Goal: Task Accomplishment & Management: Use online tool/utility

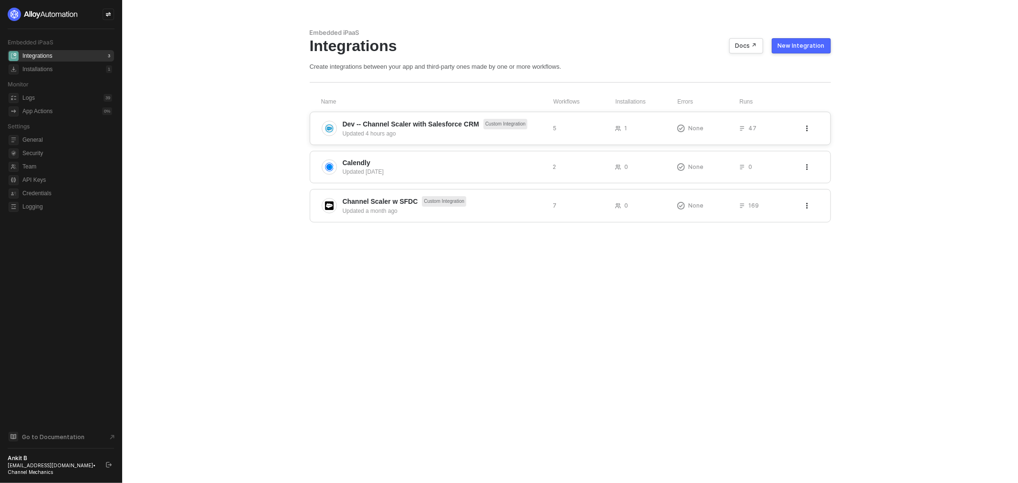
click at [395, 120] on span "Dev -- Channel Scaler with Salesforce CRM" at bounding box center [411, 124] width 136 height 10
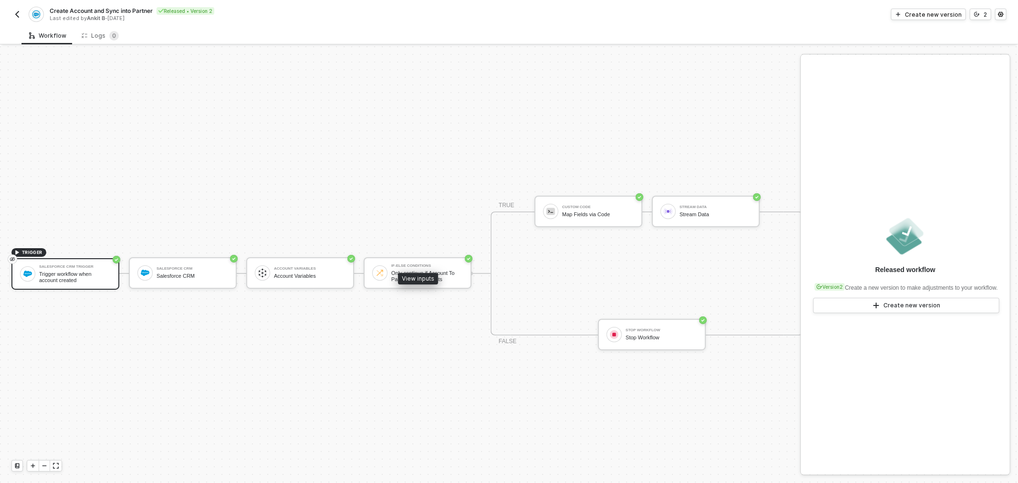
scroll to position [25, 0]
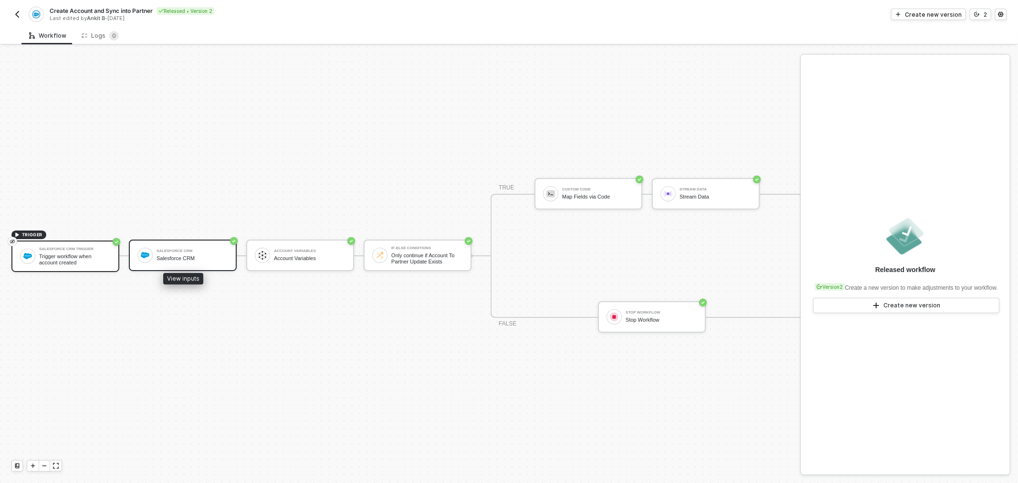
click at [196, 259] on div "Salesforce CRM Salesforce CRM" at bounding box center [183, 254] width 108 height 31
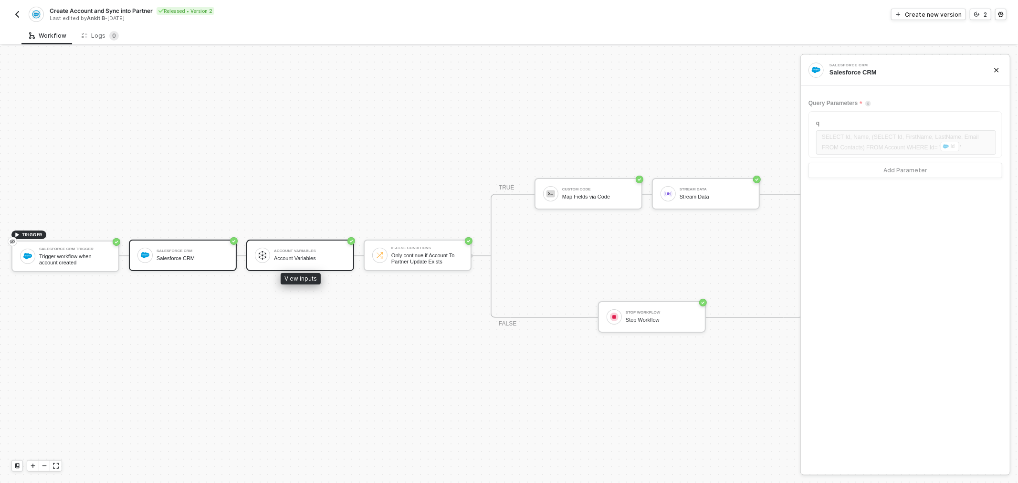
click at [287, 249] on div "Account Variables" at bounding box center [310, 251] width 72 height 4
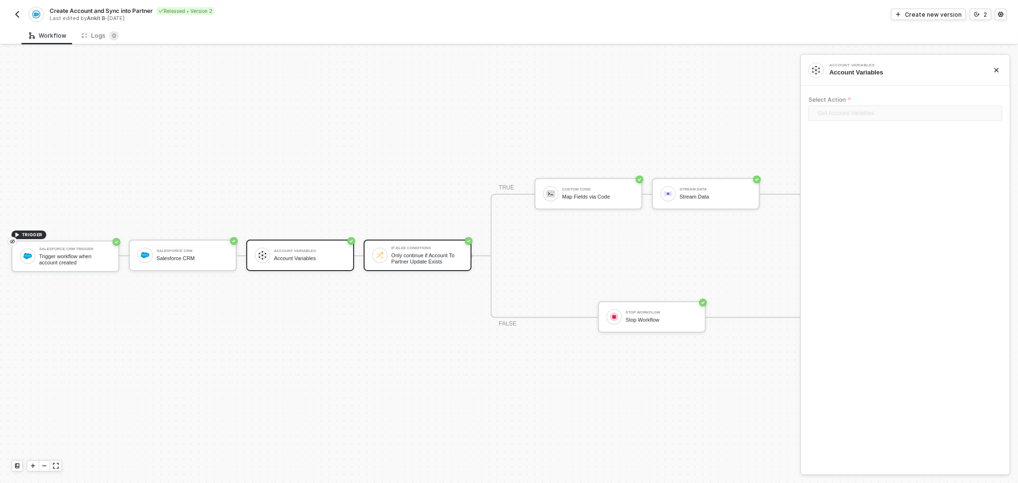
click at [396, 246] on div "If-Else Conditions Only continue if Account To Partner Update Exists" at bounding box center [427, 255] width 72 height 18
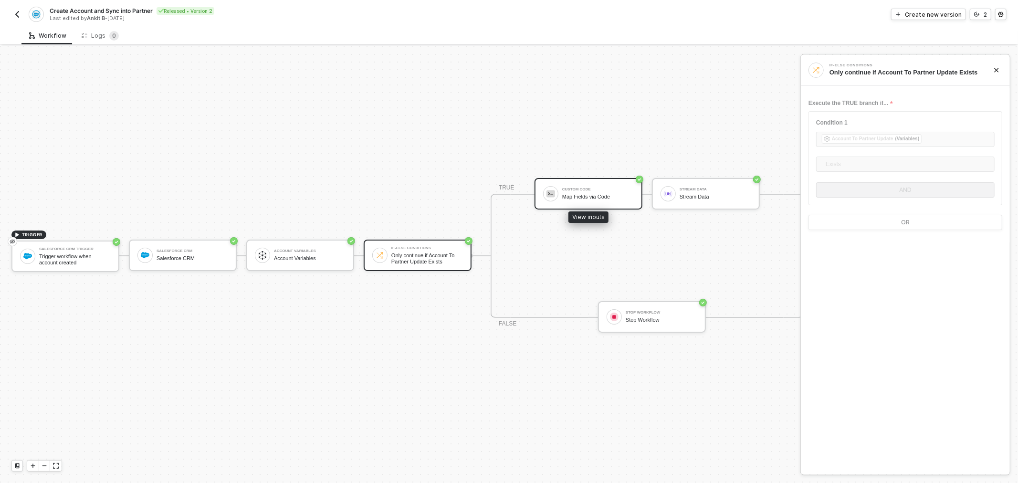
click at [583, 185] on div "Custom Code Map Fields via Code" at bounding box center [598, 194] width 72 height 18
